Goal: Book appointment/travel/reservation

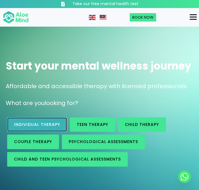
click at [43, 125] on span "Individual therapy" at bounding box center [37, 124] width 46 height 6
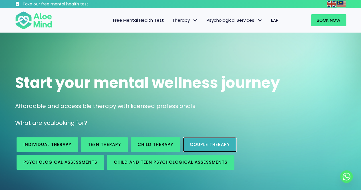
click at [186, 138] on link "Couple therapy" at bounding box center [210, 144] width 54 height 15
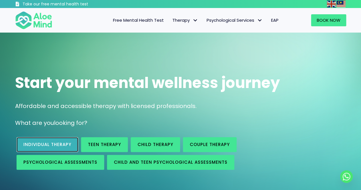
click at [53, 141] on link "Individual therapy" at bounding box center [48, 144] width 62 height 15
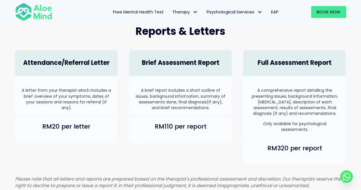
scroll to position [343, 0]
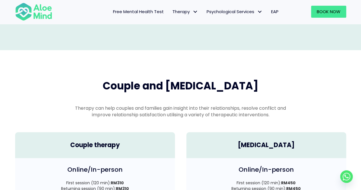
scroll to position [789, 0]
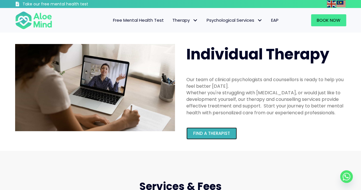
click at [214, 133] on span "Find a therapist" at bounding box center [211, 133] width 37 height 6
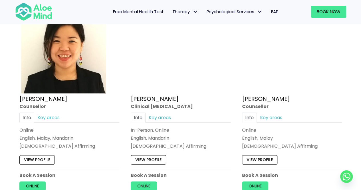
scroll to position [1000, 0]
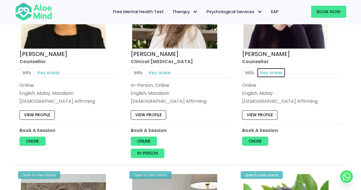
click at [269, 71] on link "Key areas" at bounding box center [271, 72] width 29 height 10
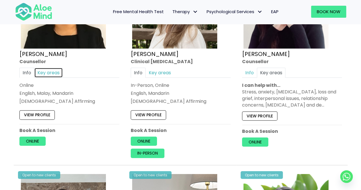
click at [41, 73] on link "Key areas" at bounding box center [48, 72] width 29 height 10
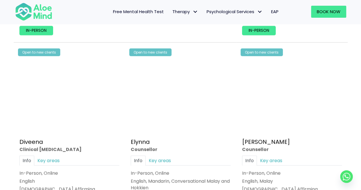
scroll to position [543, 0]
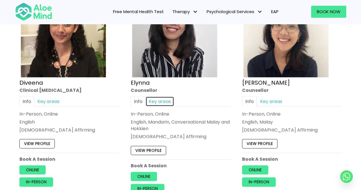
click at [163, 102] on link "Key areas" at bounding box center [160, 102] width 29 height 10
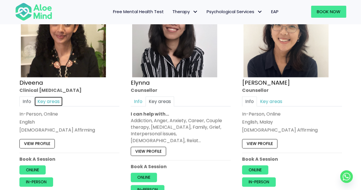
click at [48, 97] on link "Key areas" at bounding box center [48, 102] width 29 height 10
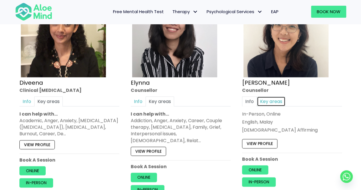
click at [274, 99] on link "Key areas" at bounding box center [271, 102] width 29 height 10
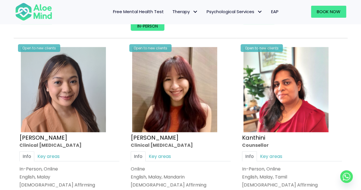
scroll to position [771, 0]
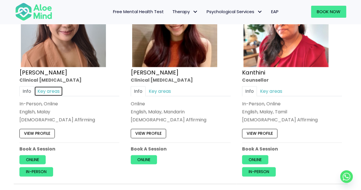
click at [51, 86] on link "Key areas" at bounding box center [48, 91] width 29 height 10
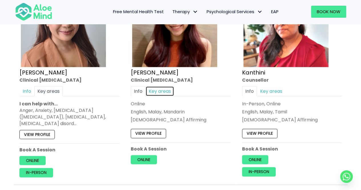
click at [159, 86] on link "Key areas" at bounding box center [160, 91] width 29 height 10
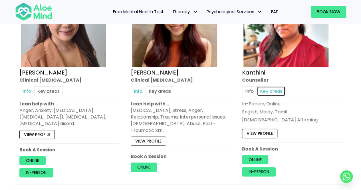
click at [269, 86] on link "Key areas" at bounding box center [271, 91] width 29 height 10
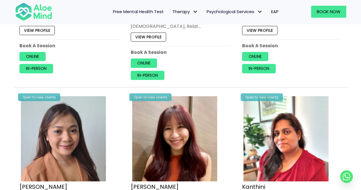
scroll to position [543, 0]
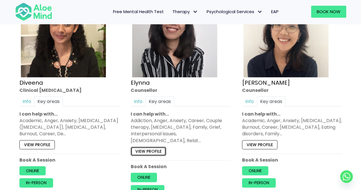
click at [158, 147] on link "View profile" at bounding box center [148, 151] width 35 height 9
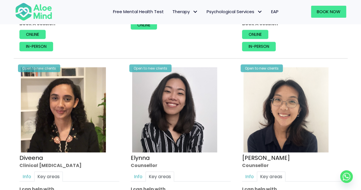
scroll to position [514, 0]
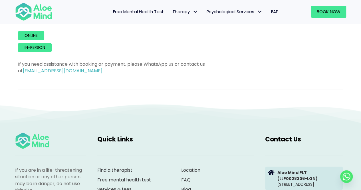
scroll to position [371, 0]
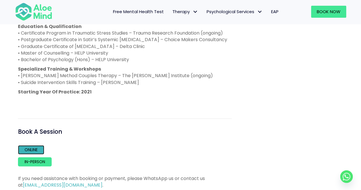
click at [29, 148] on link "Online" at bounding box center [31, 149] width 26 height 9
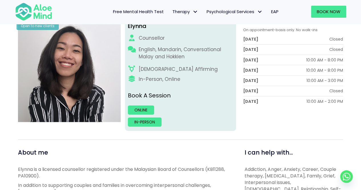
scroll to position [57, 0]
